Goal: Task Accomplishment & Management: Manage account settings

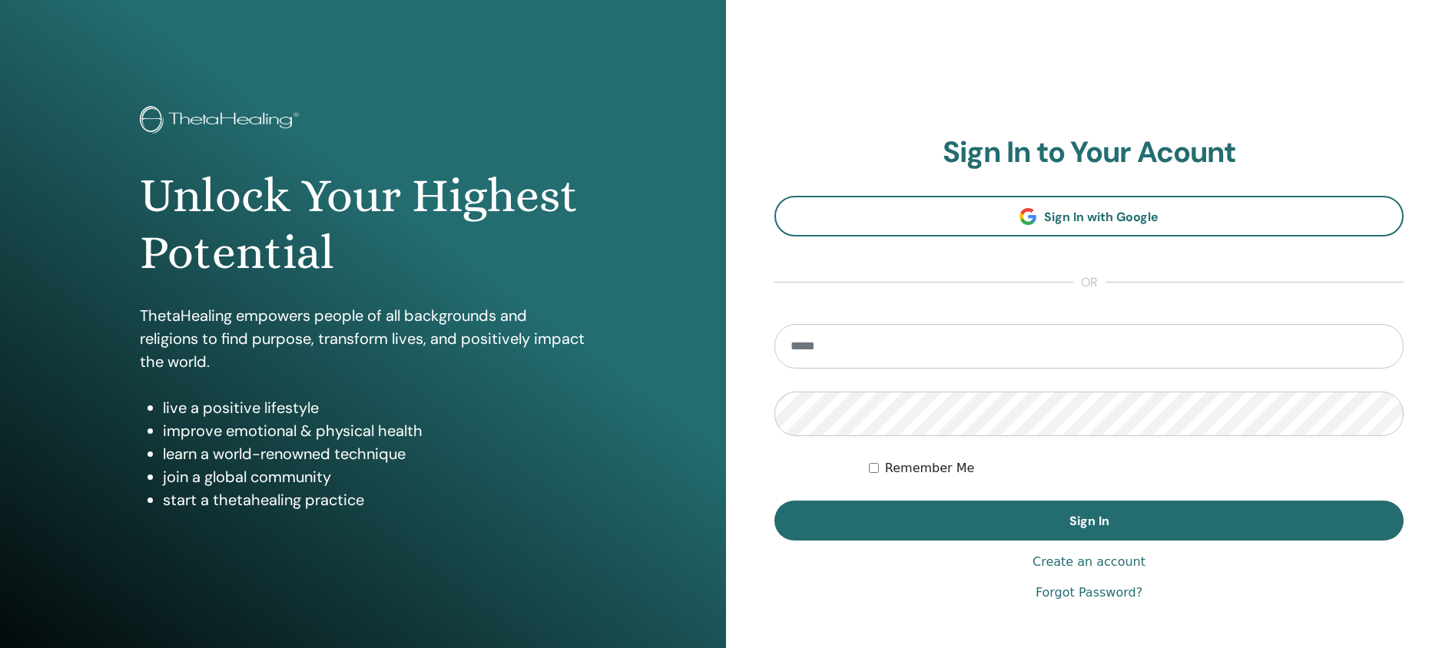
click at [814, 337] on input "email" at bounding box center [1088, 346] width 629 height 45
type input "**********"
click at [774, 501] on button "Sign In" at bounding box center [1088, 521] width 629 height 40
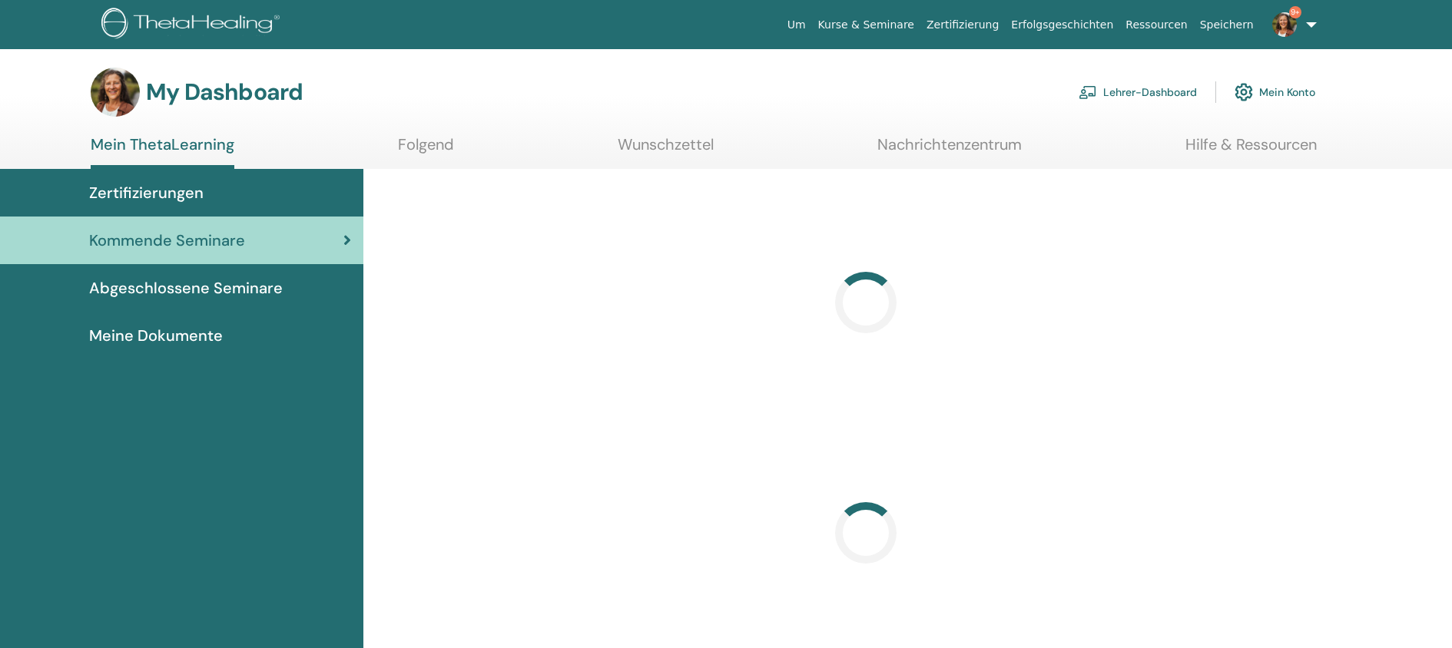
click at [1137, 93] on link "Lehrer-Dashboard" at bounding box center [1138, 92] width 118 height 34
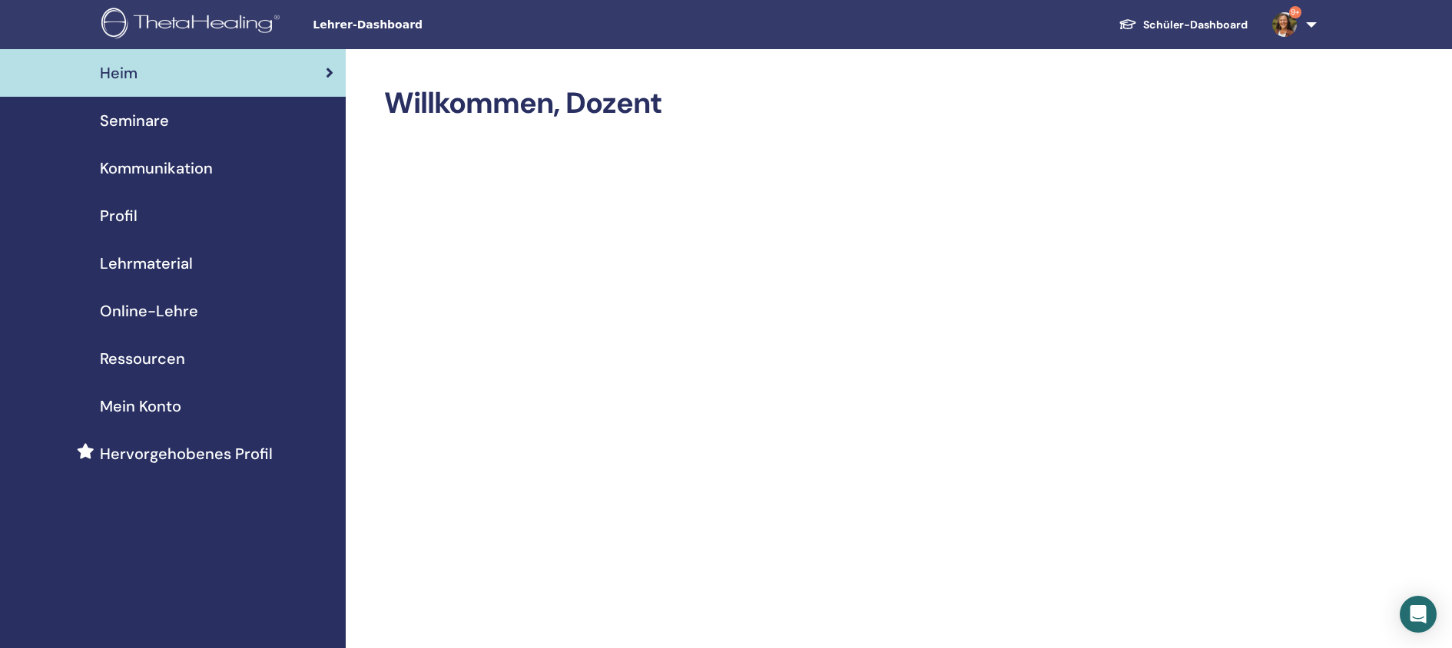
click at [101, 122] on span "Seminare" at bounding box center [134, 120] width 69 height 23
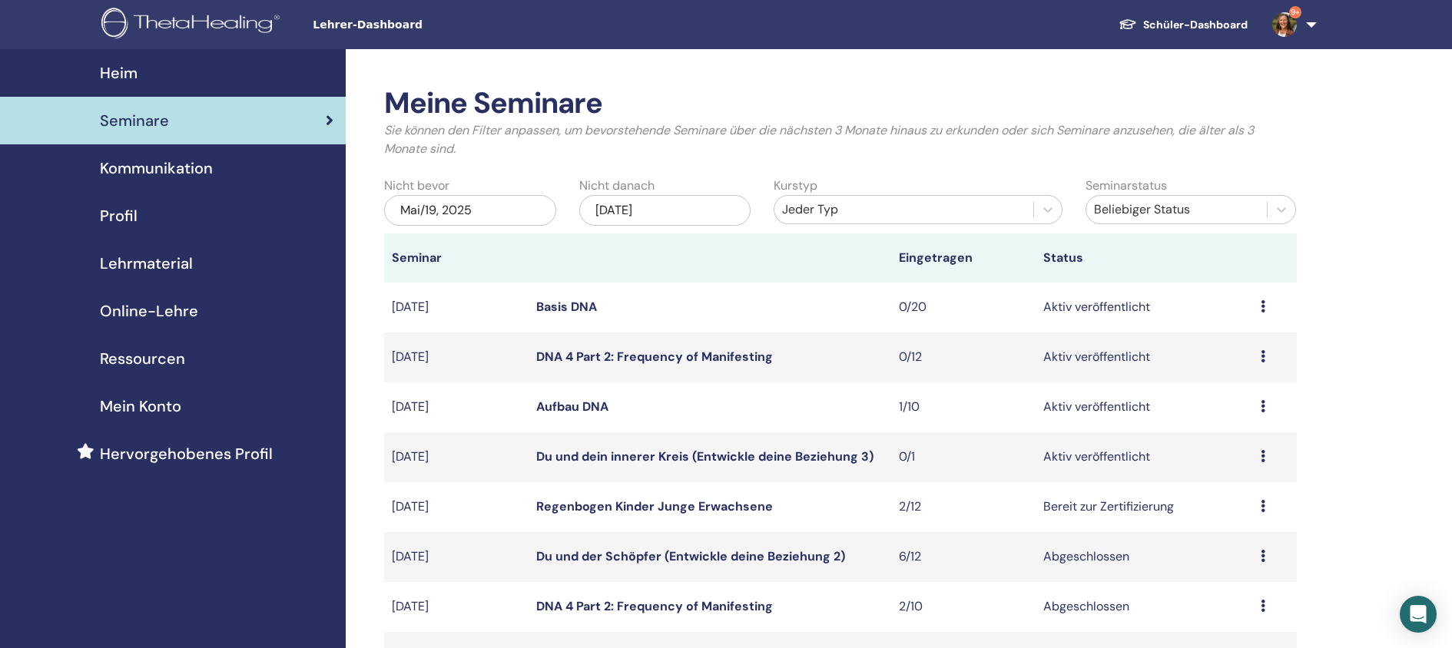
click at [1265, 409] on div "Vorschau Bearbeiten Teilnehmer Absagen" at bounding box center [1275, 407] width 28 height 18
click at [1237, 471] on link "Teilnehmer" at bounding box center [1224, 467] width 62 height 16
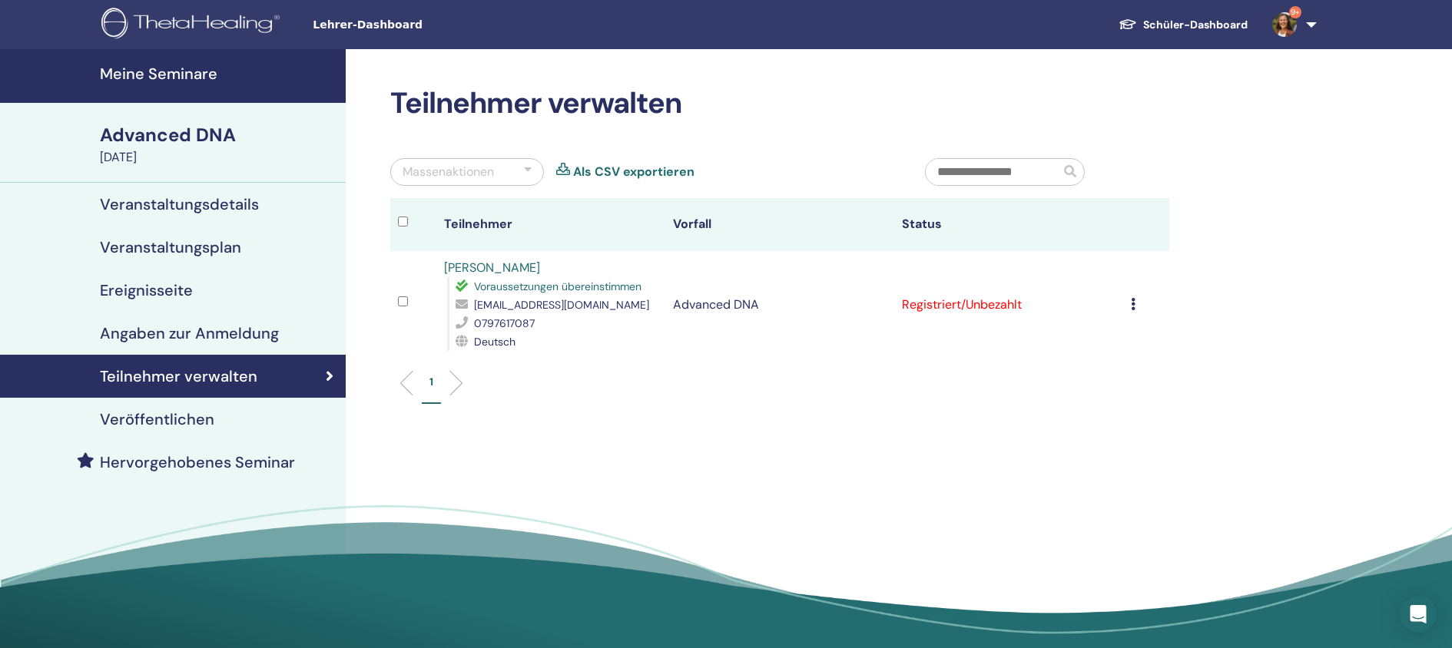
click at [478, 266] on link "[PERSON_NAME]" at bounding box center [492, 268] width 96 height 16
click at [147, 66] on h4 "Meine Seminare" at bounding box center [218, 74] width 237 height 18
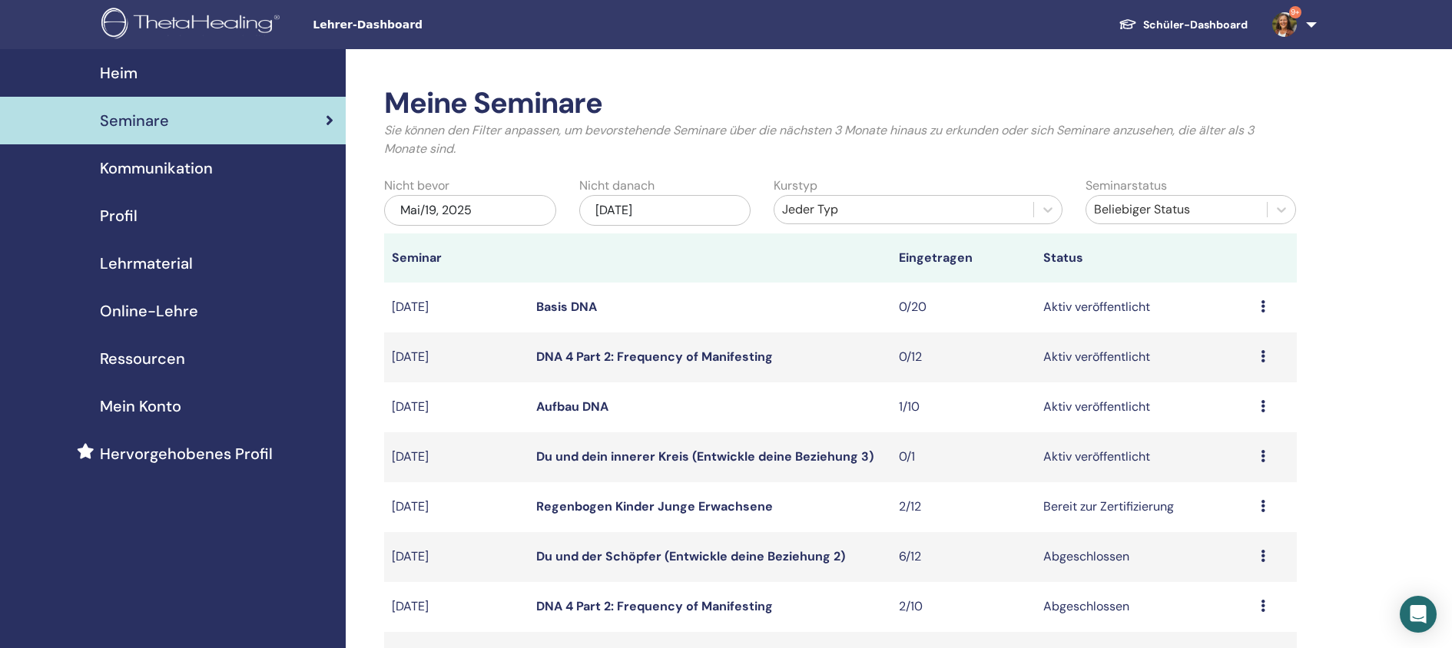
click at [1267, 458] on div "Vorschau Bearbeiten Teilnehmer Absagen" at bounding box center [1275, 457] width 28 height 18
click at [1231, 515] on link "Teilnehmer" at bounding box center [1226, 517] width 62 height 16
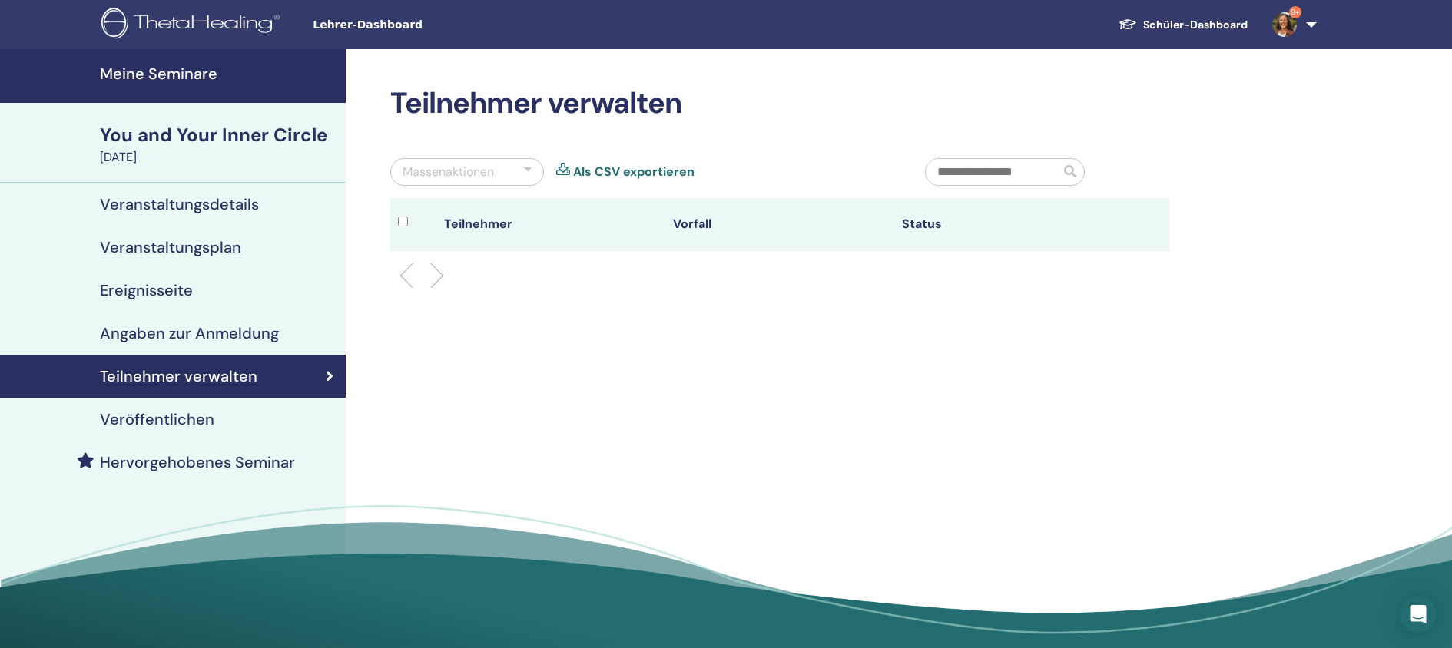
click at [165, 329] on h4 "Angaben zur Anmeldung" at bounding box center [189, 333] width 179 height 18
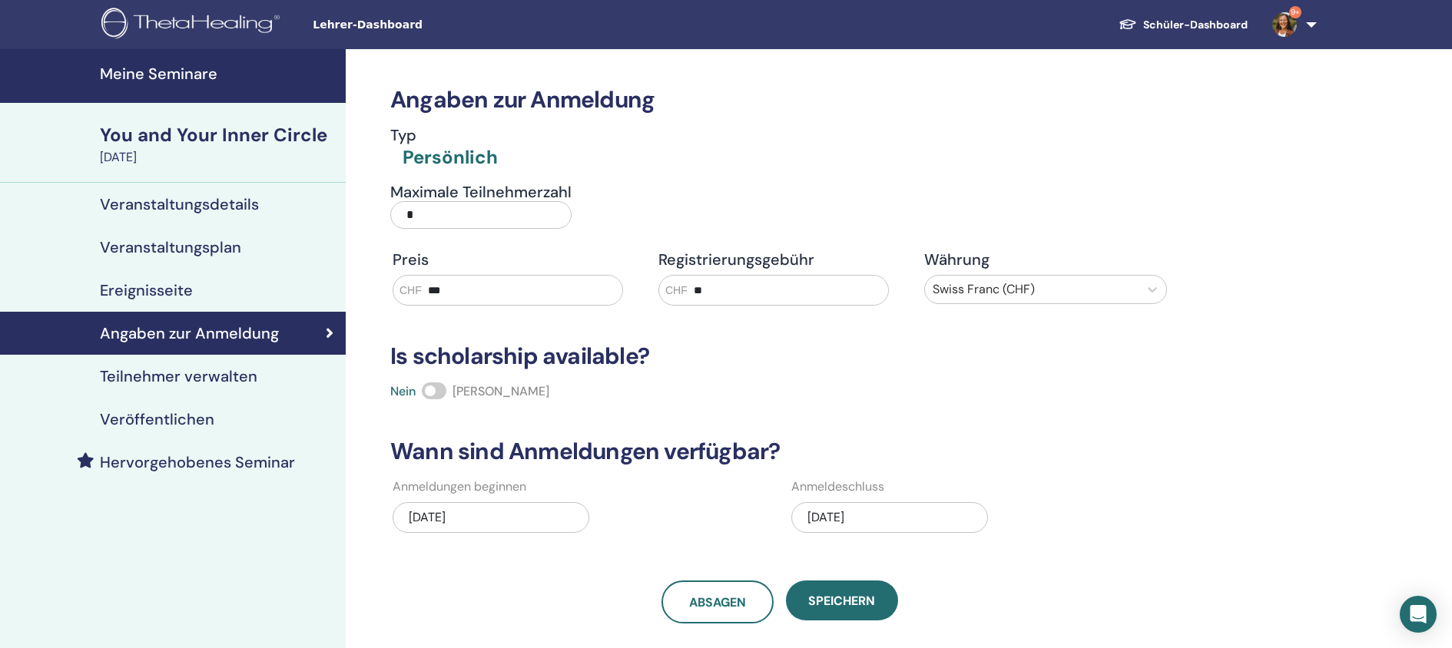
drag, startPoint x: 419, startPoint y: 221, endPoint x: 396, endPoint y: 219, distance: 23.2
click at [396, 219] on input "*" at bounding box center [480, 215] width 181 height 28
type input "*"
type input "*****"
click at [860, 596] on span "Speichern" at bounding box center [841, 601] width 67 height 16
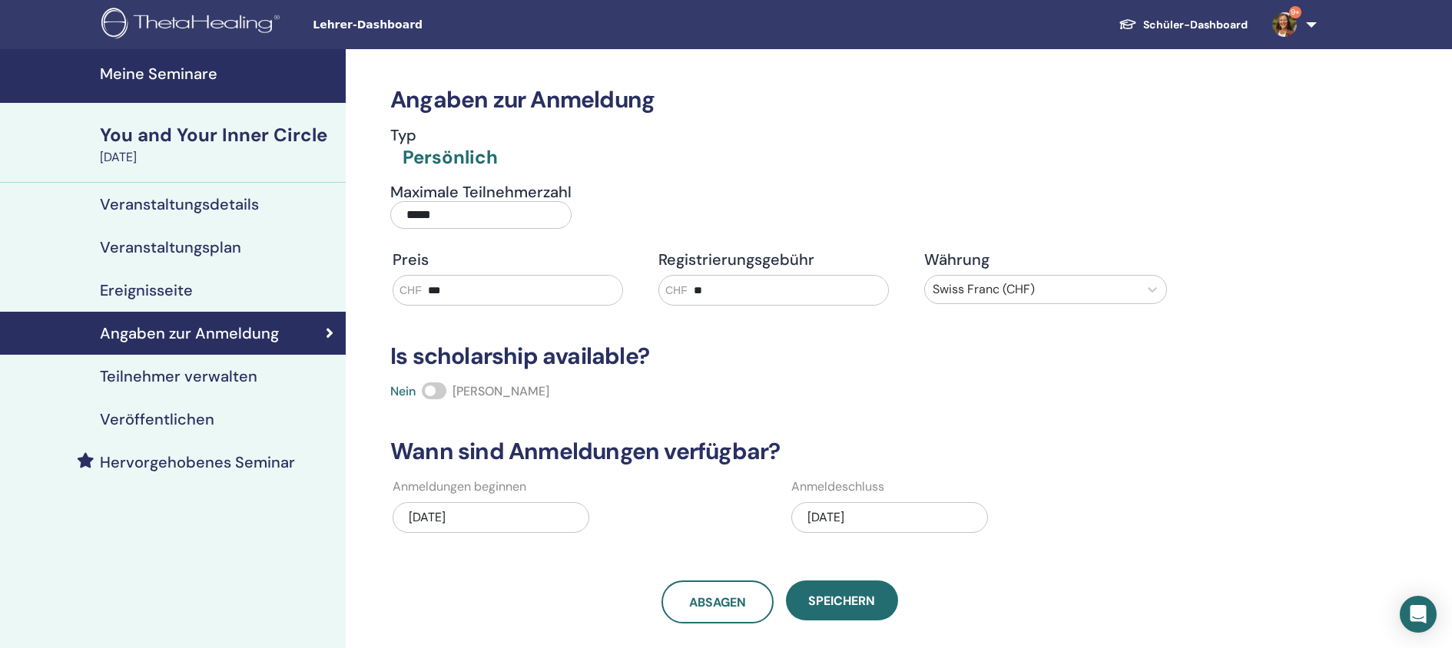
drag, startPoint x: 460, startPoint y: 213, endPoint x: 421, endPoint y: 214, distance: 39.2
click at [421, 214] on input "*****" at bounding box center [480, 215] width 181 height 28
type input "*"
click at [850, 599] on span "Speichern" at bounding box center [841, 601] width 67 height 16
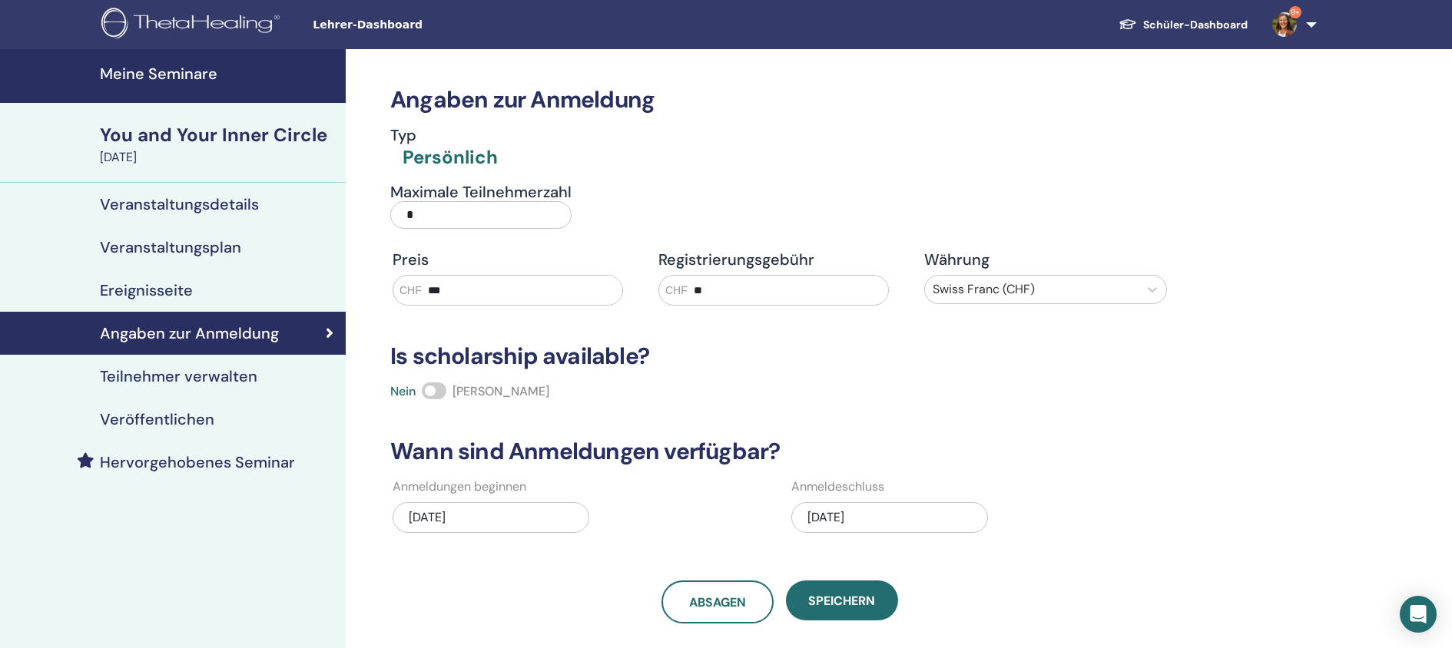
click at [113, 71] on h4 "Meine Seminare" at bounding box center [218, 74] width 237 height 18
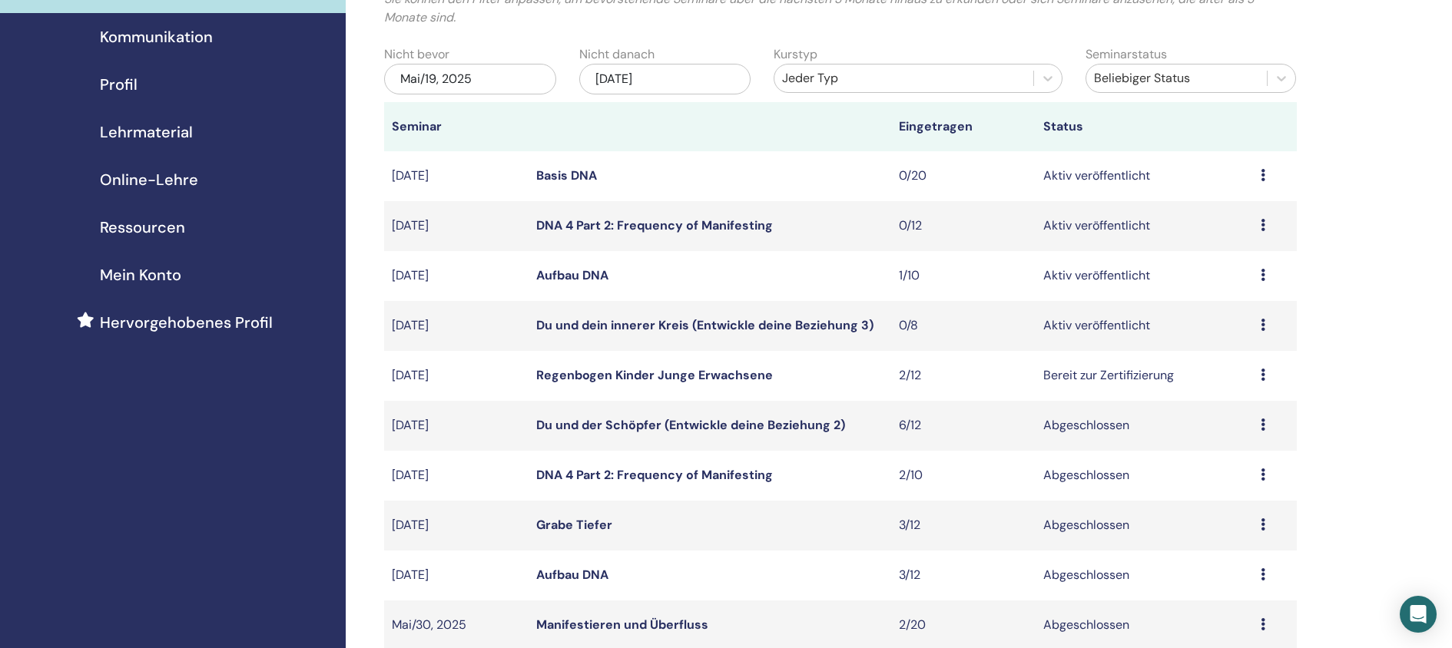
scroll to position [128, 0]
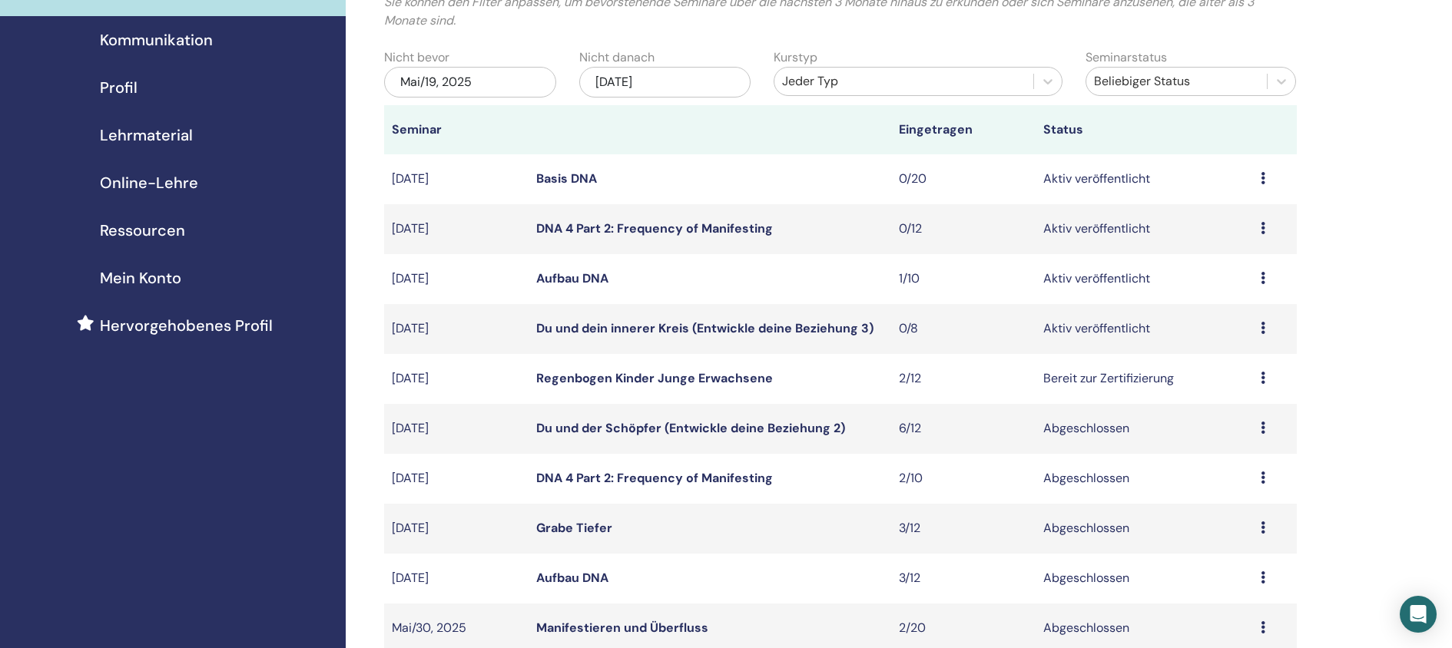
click at [1262, 333] on icon at bounding box center [1263, 328] width 5 height 12
click at [1215, 393] on link "Teilnehmer" at bounding box center [1221, 391] width 62 height 16
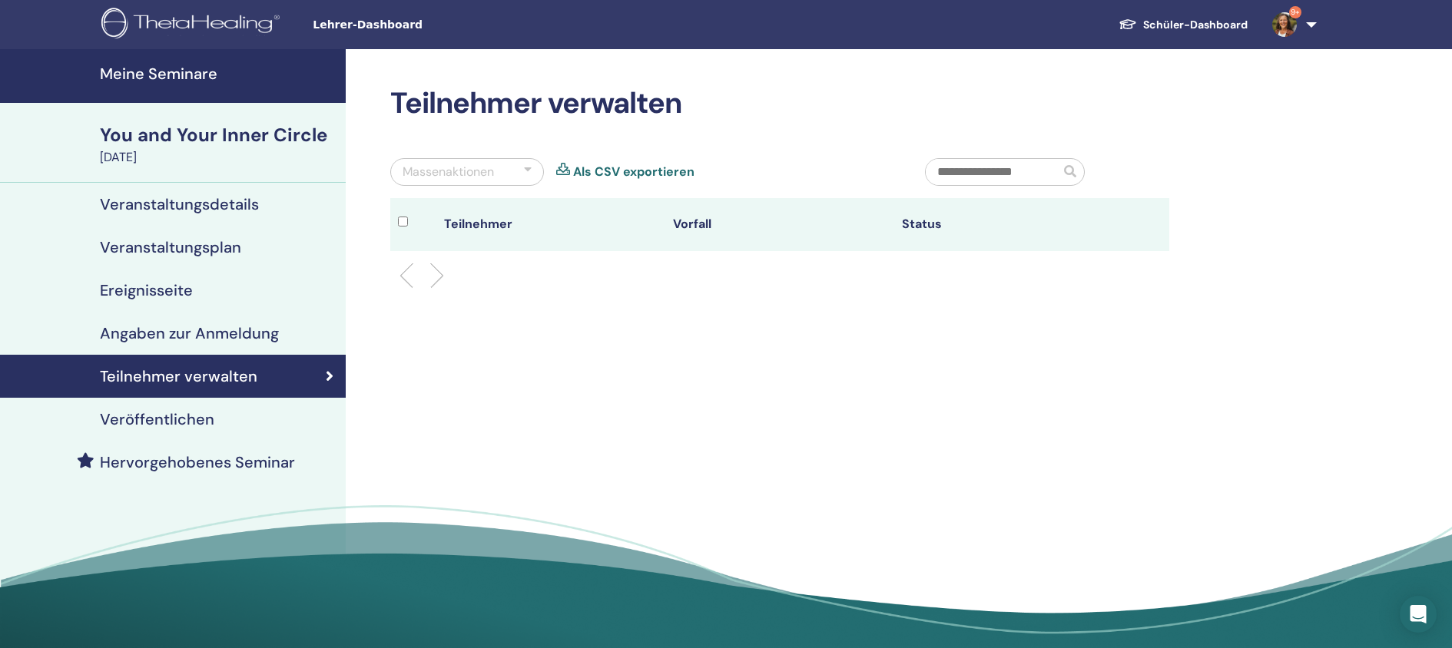
click at [143, 76] on h4 "Meine Seminare" at bounding box center [218, 74] width 237 height 18
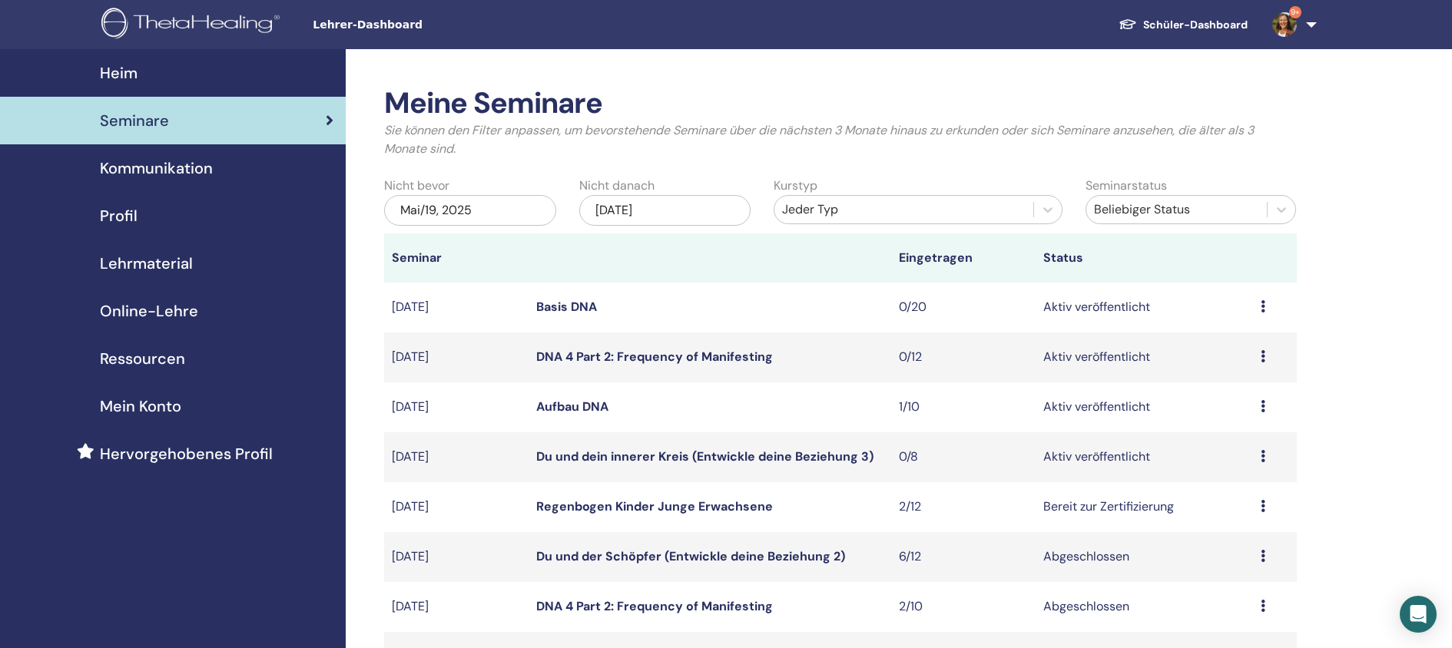
click at [631, 455] on link "Du und dein innerer Kreis (Entwickle deine Beziehung 3)" at bounding box center [704, 457] width 337 height 16
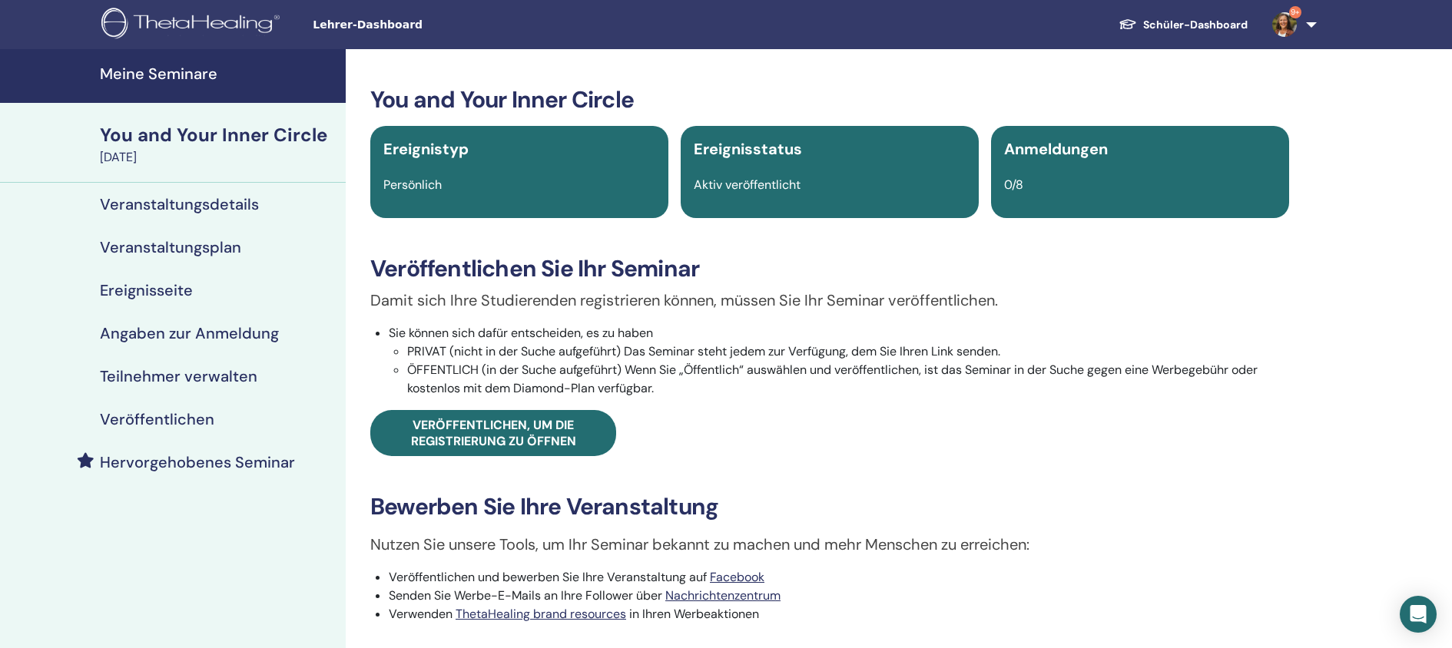
click at [212, 250] on h4 "Veranstaltungsplan" at bounding box center [170, 247] width 141 height 18
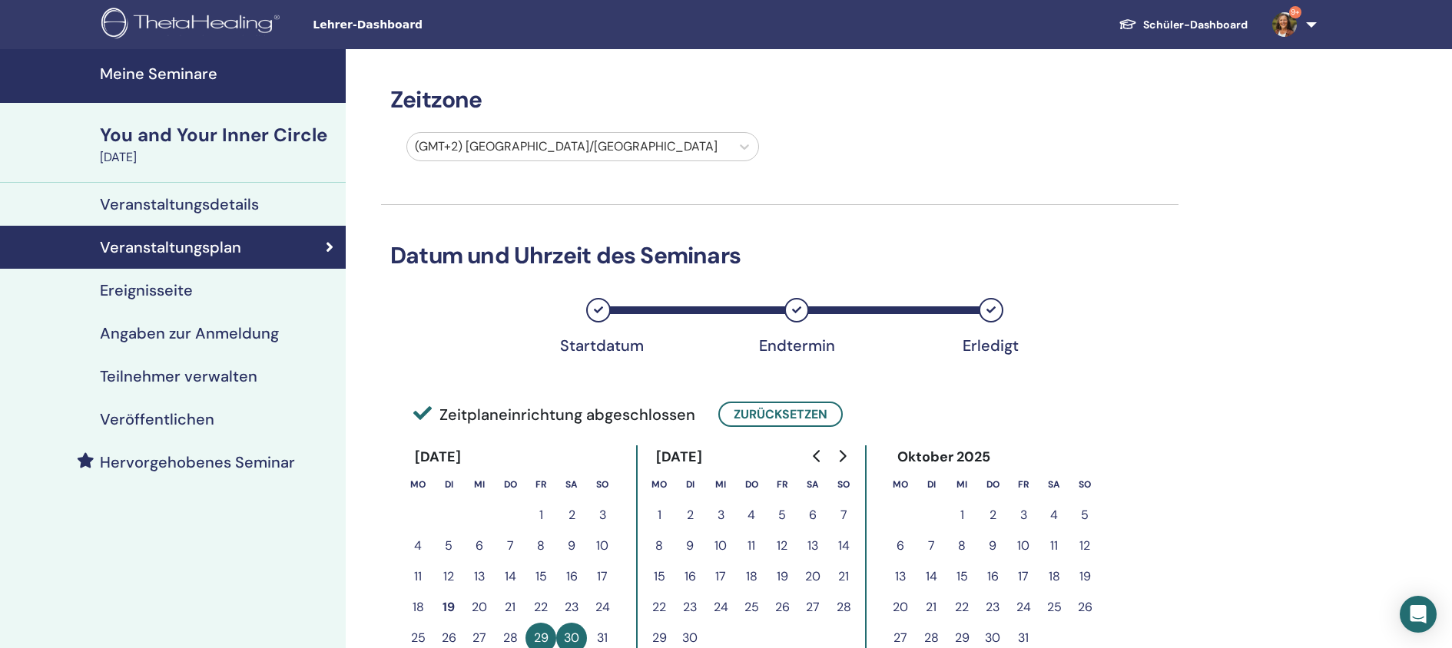
click at [178, 201] on h4 "Veranstaltungsdetails" at bounding box center [179, 204] width 159 height 18
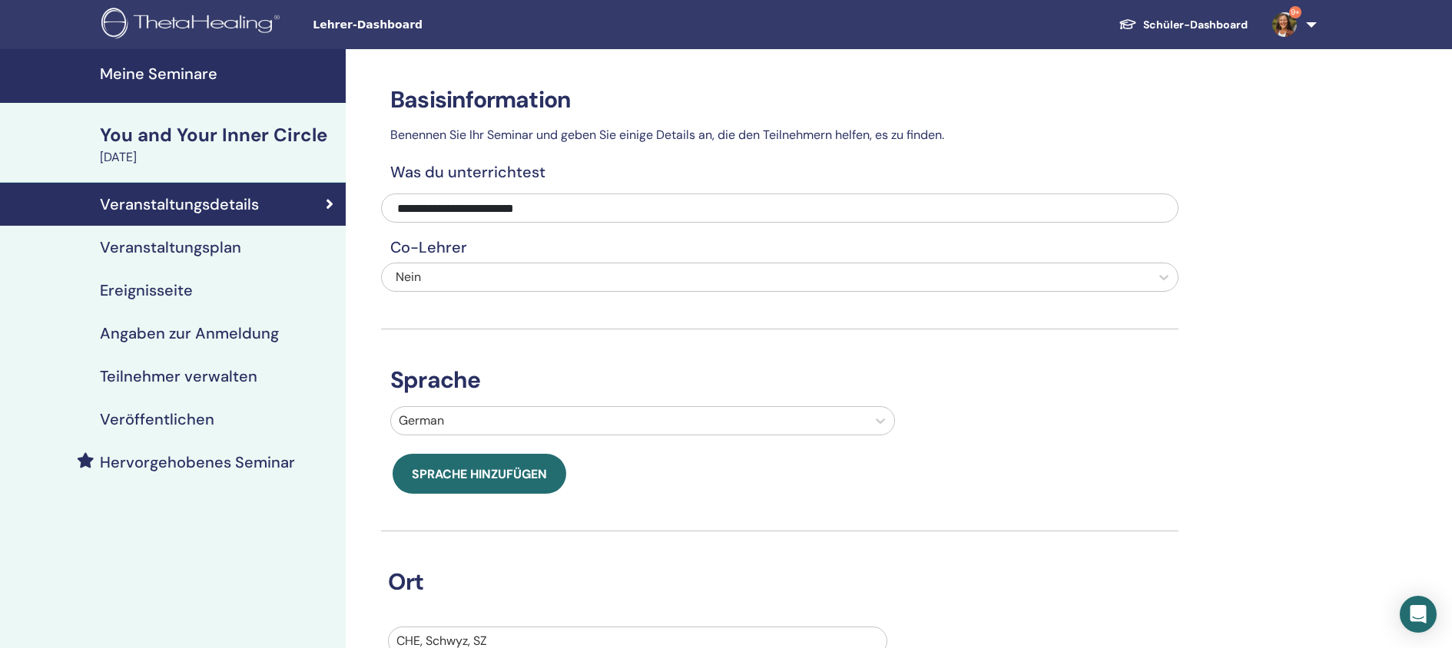
click at [176, 334] on h4 "Angaben zur Anmeldung" at bounding box center [189, 333] width 179 height 18
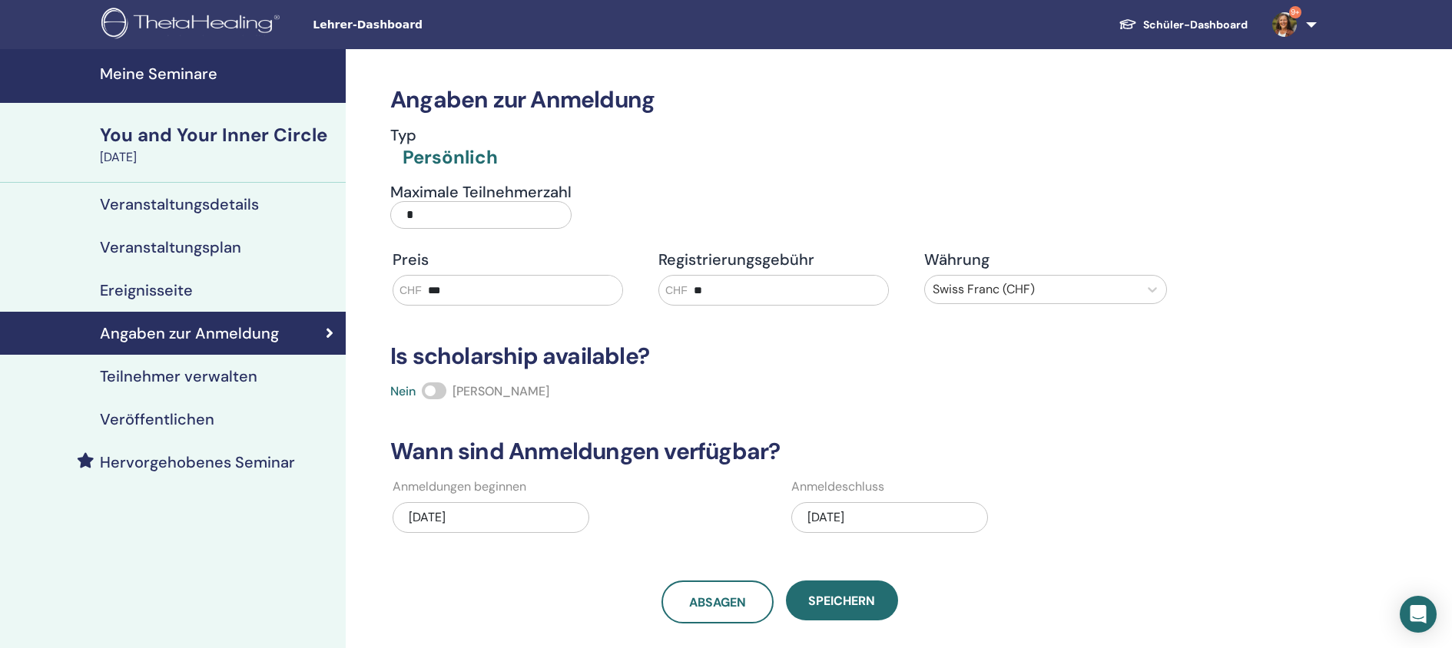
click at [408, 212] on input "*" at bounding box center [480, 215] width 181 height 28
drag, startPoint x: 415, startPoint y: 212, endPoint x: 399, endPoint y: 214, distance: 15.4
click at [399, 214] on input "*" at bounding box center [480, 215] width 181 height 28
type input "**"
click at [811, 603] on span "Speichern" at bounding box center [841, 601] width 67 height 16
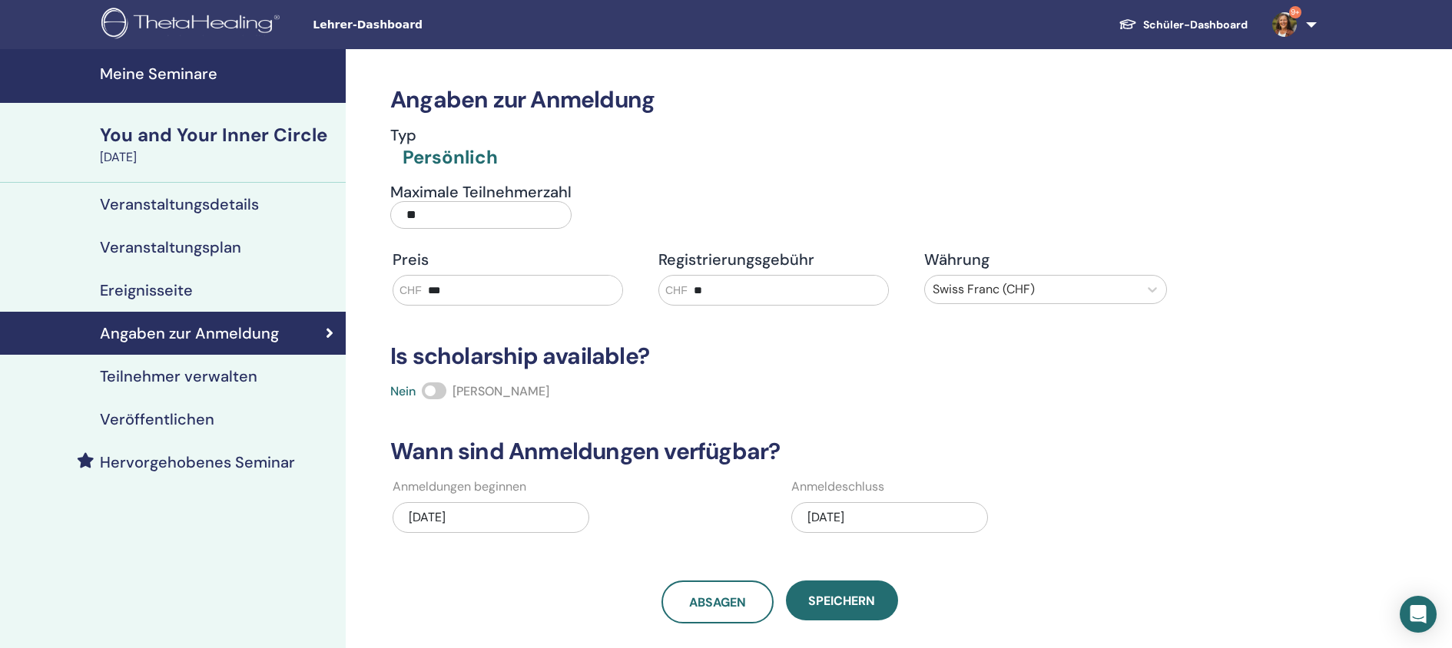
click at [135, 74] on h4 "Meine Seminare" at bounding box center [218, 74] width 237 height 18
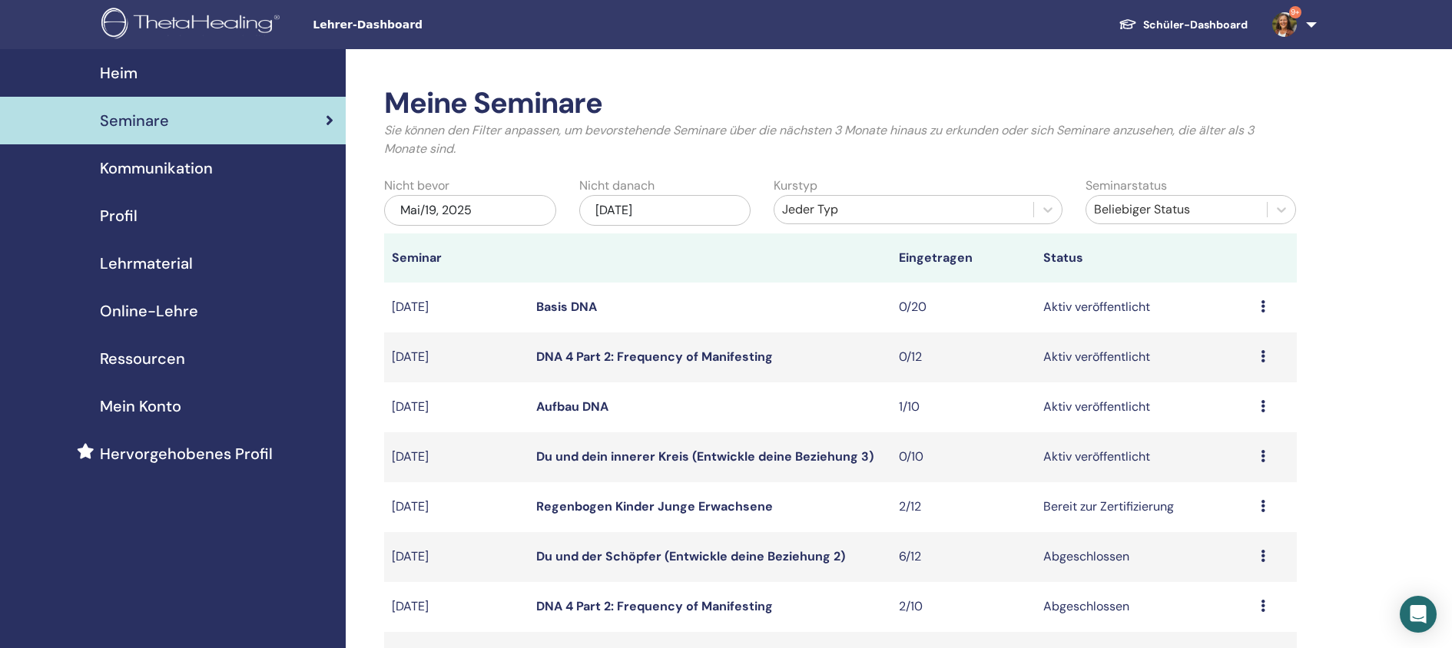
click at [1265, 505] on div "Vorschau Bearbeiten Teilnehmer Absagen" at bounding box center [1275, 507] width 28 height 18
click at [1256, 557] on li "Teilnehmer" at bounding box center [1224, 564] width 87 height 23
click at [1264, 506] on icon at bounding box center [1263, 506] width 5 height 12
click at [1223, 564] on link "Teilnehmer" at bounding box center [1223, 565] width 62 height 16
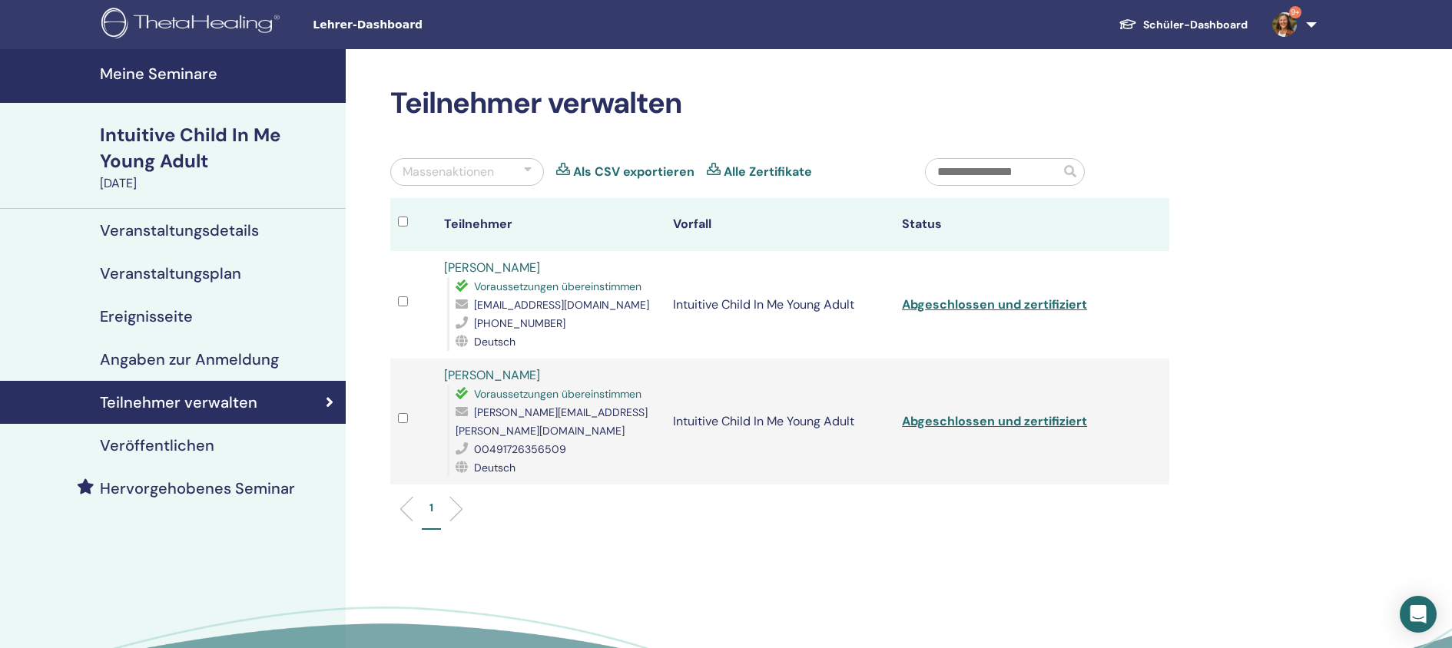
click at [108, 71] on h4 "Meine Seminare" at bounding box center [218, 74] width 237 height 18
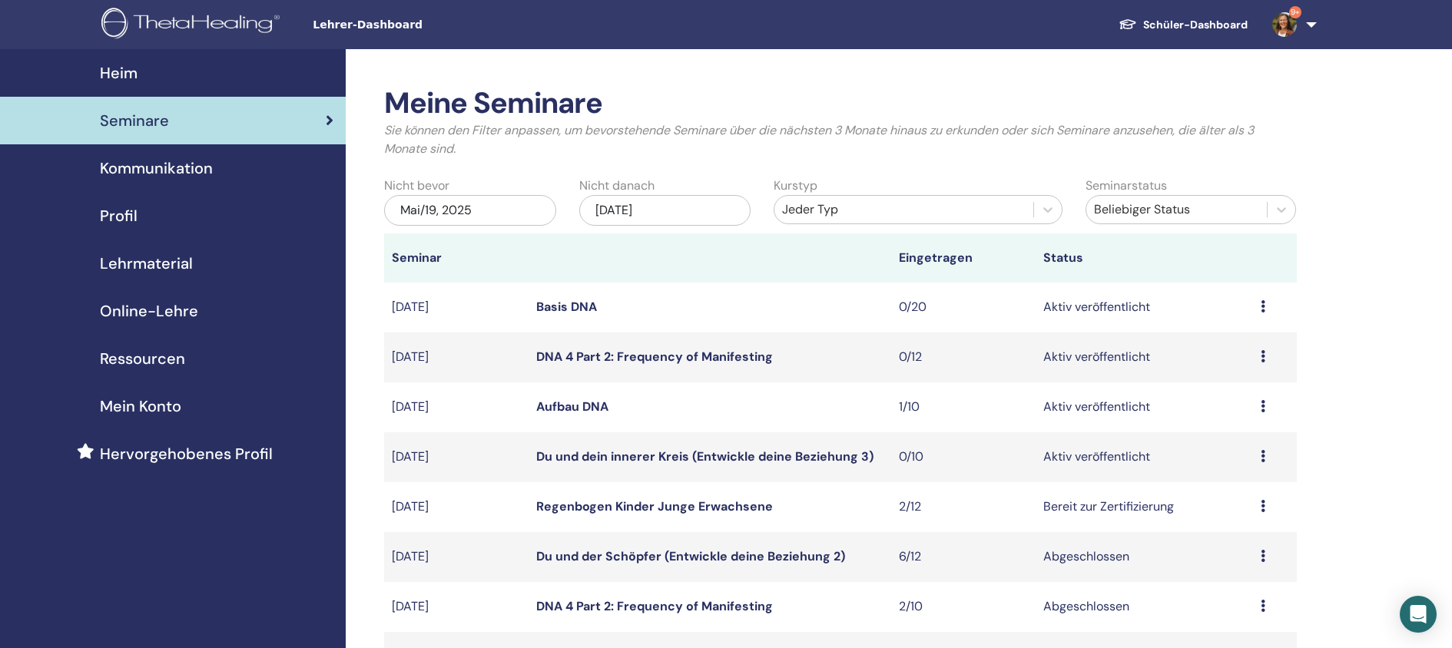
click at [1289, 25] on img at bounding box center [1284, 24] width 25 height 25
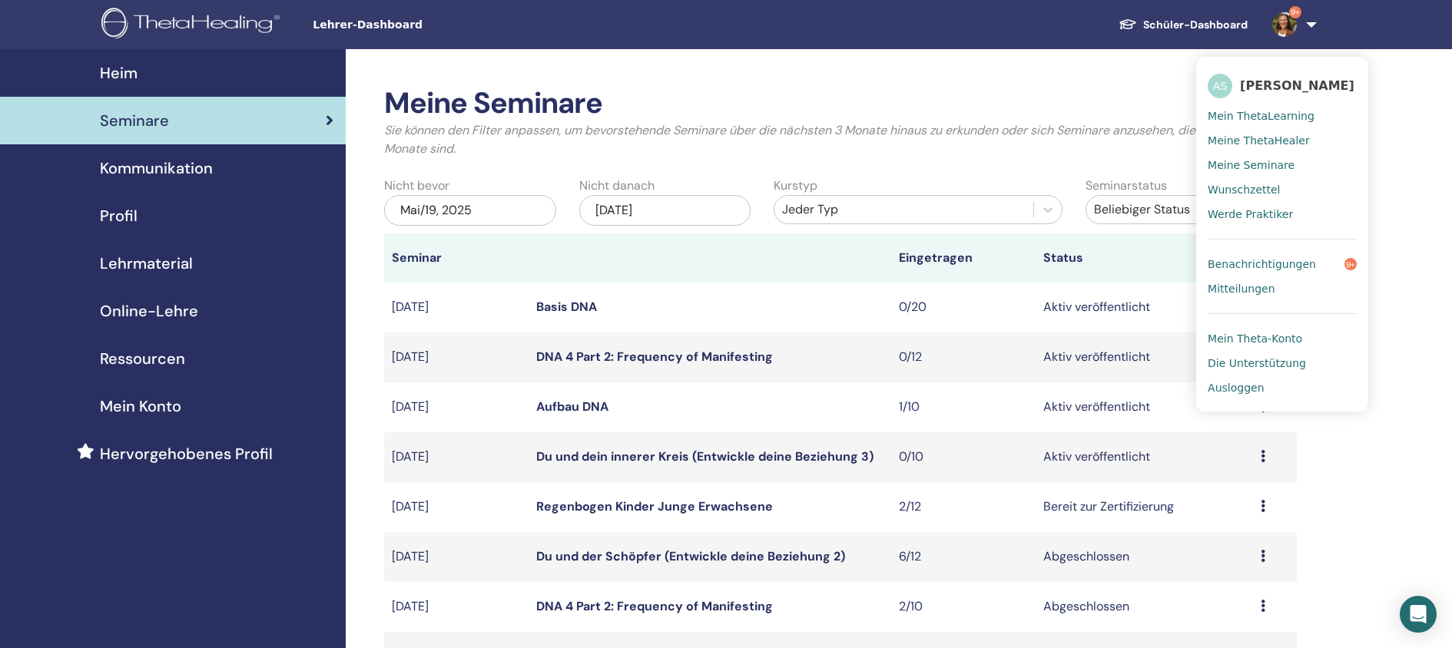
click at [1241, 390] on span "Ausloggen" at bounding box center [1236, 388] width 56 height 14
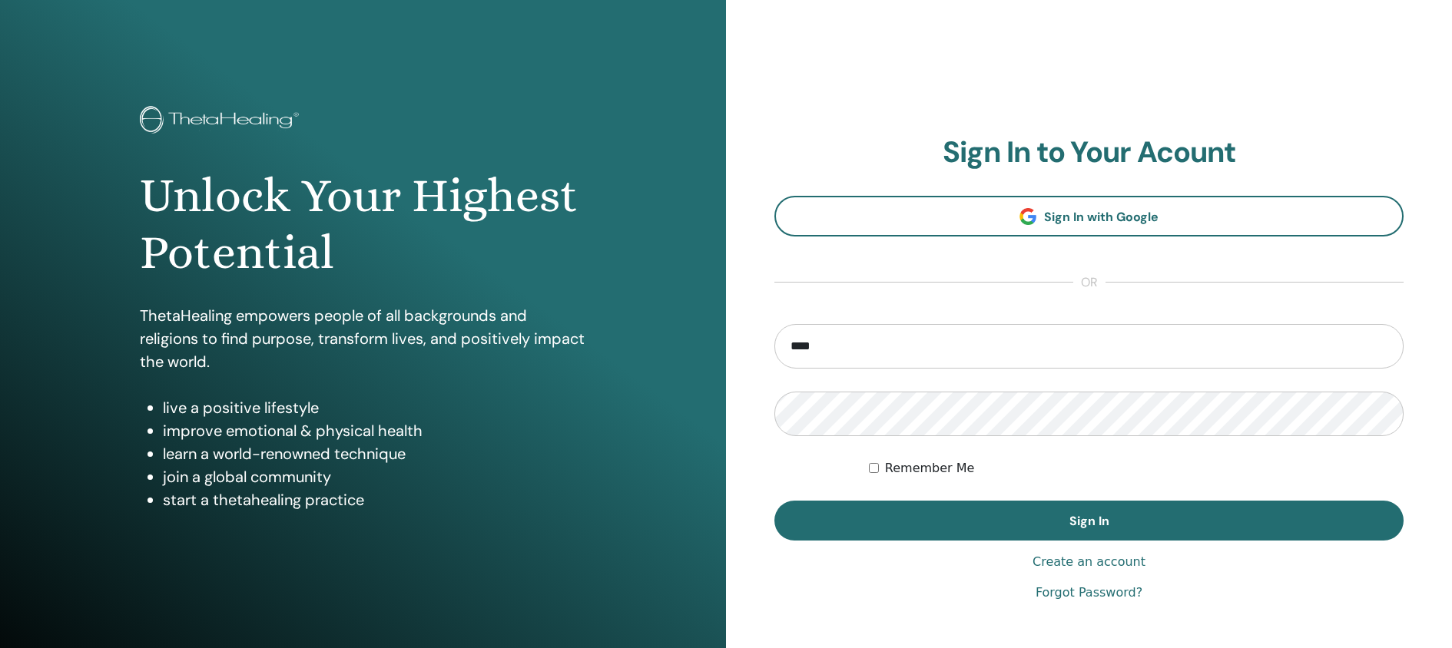
type input "**********"
click at [774, 501] on button "Sign In" at bounding box center [1088, 521] width 629 height 40
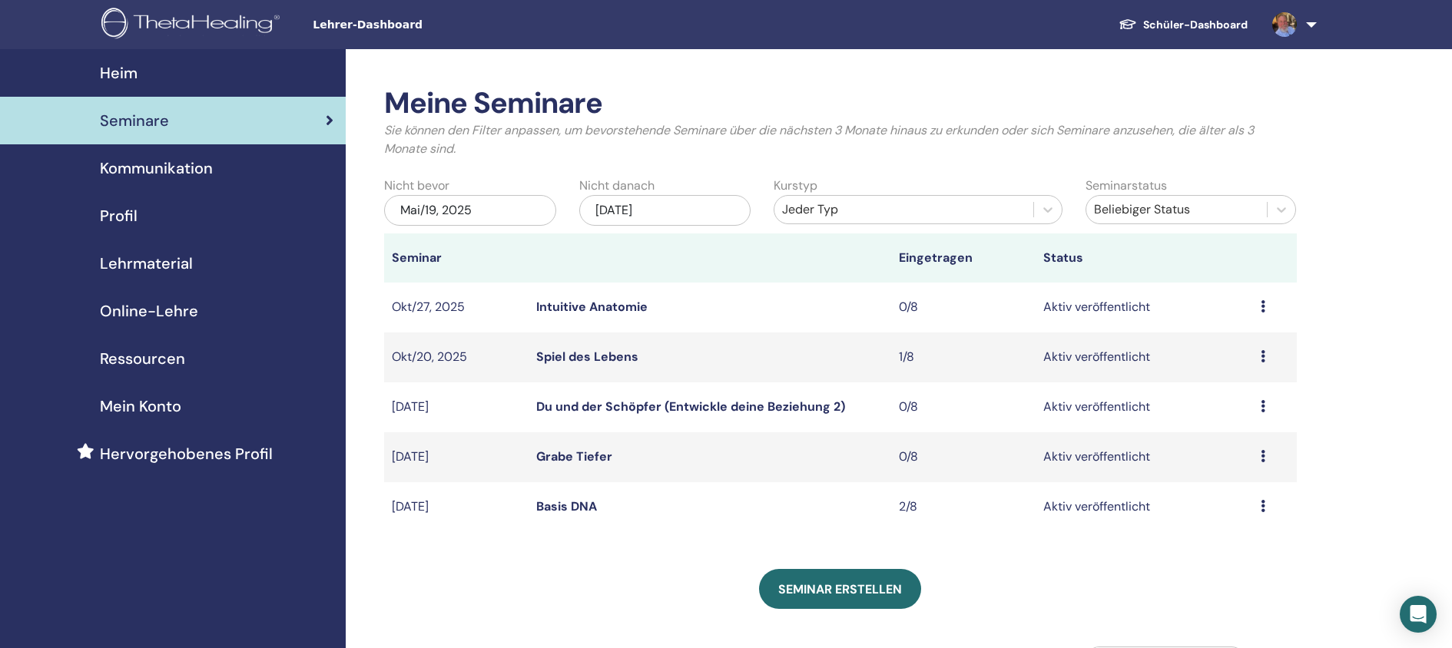
click at [1289, 32] on img at bounding box center [1284, 24] width 25 height 25
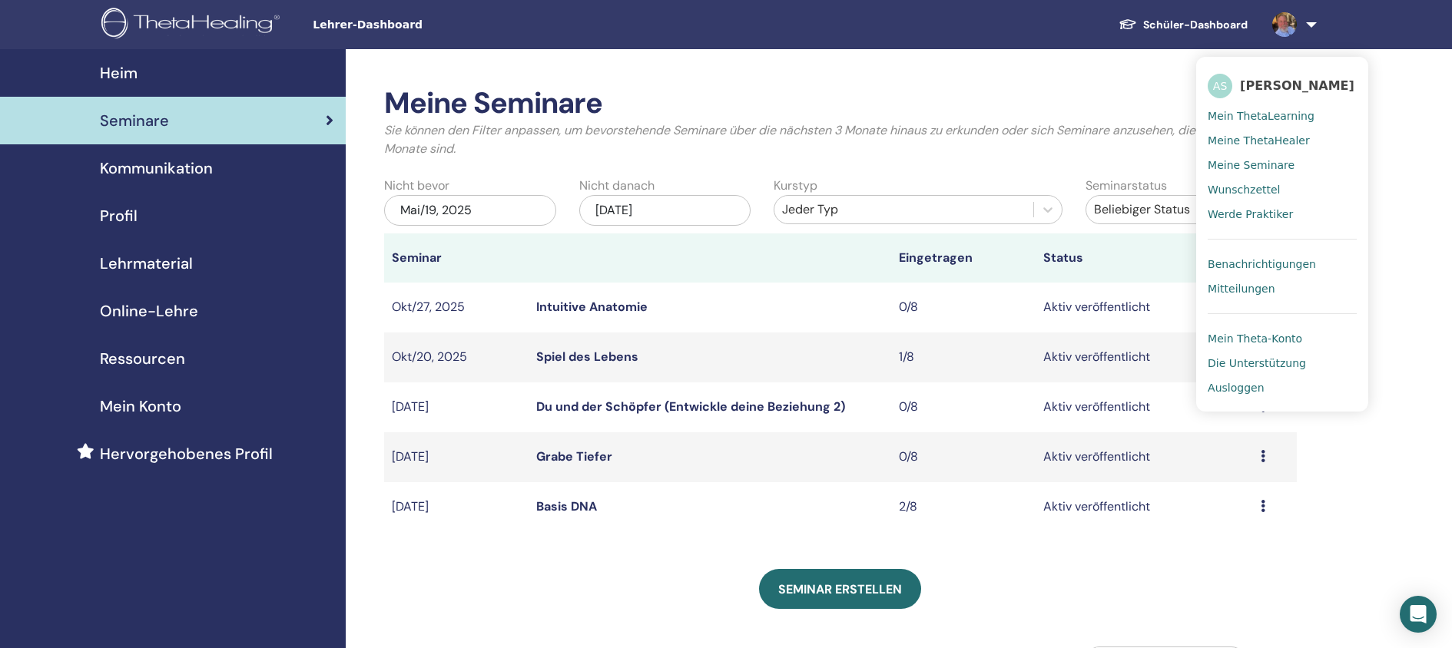
click at [1235, 389] on span "Ausloggen" at bounding box center [1236, 388] width 56 height 14
